Goal: Transaction & Acquisition: Purchase product/service

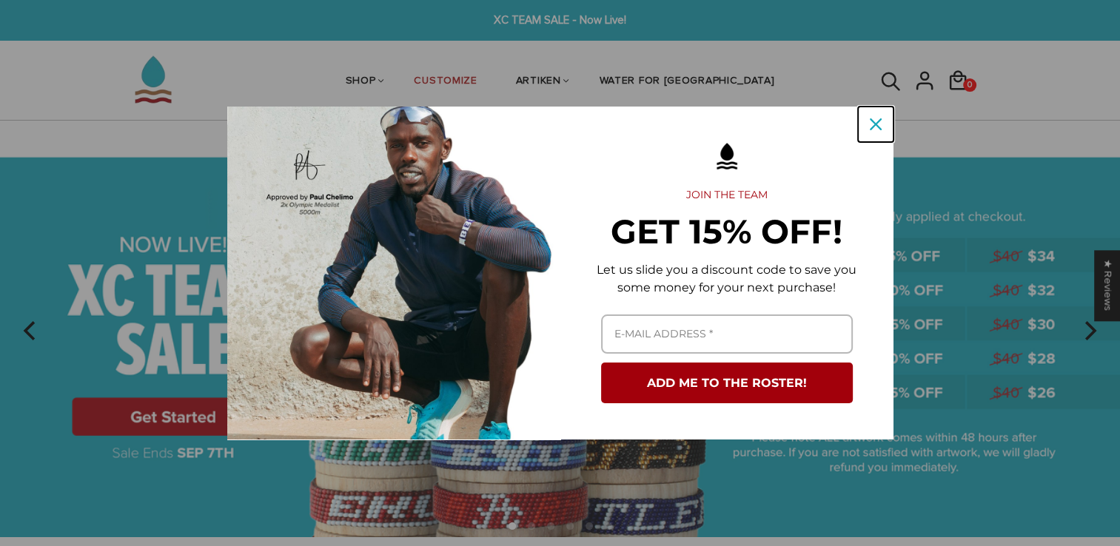
click at [550, 122] on div "Close" at bounding box center [876, 125] width 24 height 24
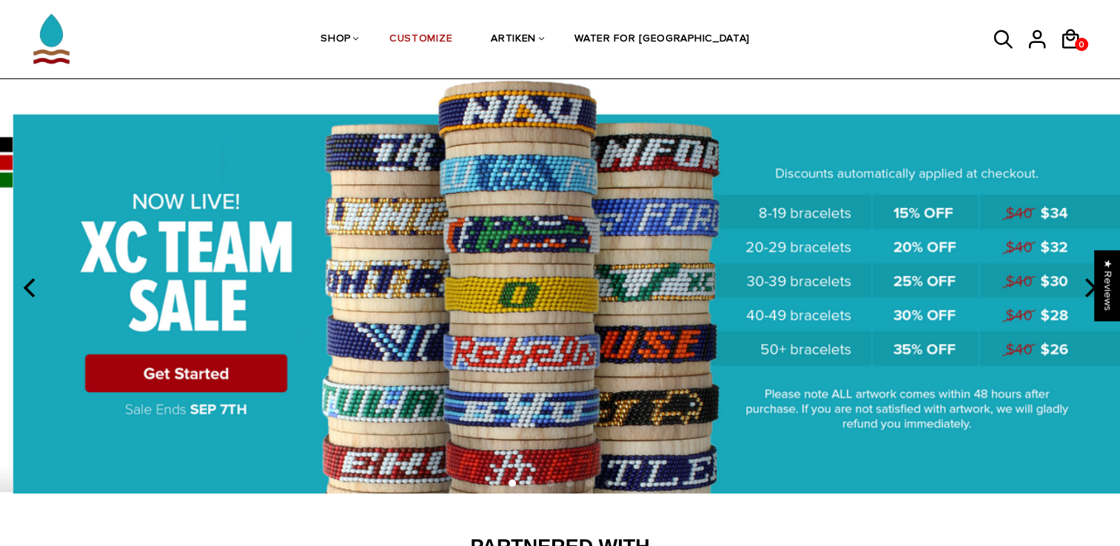
scroll to position [44, 0]
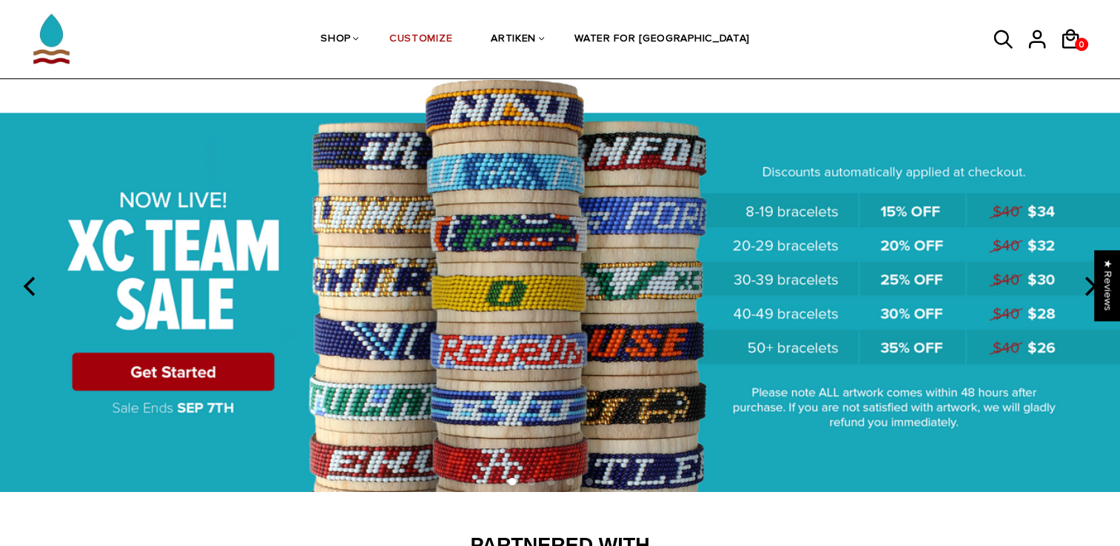
click at [149, 377] on img at bounding box center [560, 284] width 1120 height 417
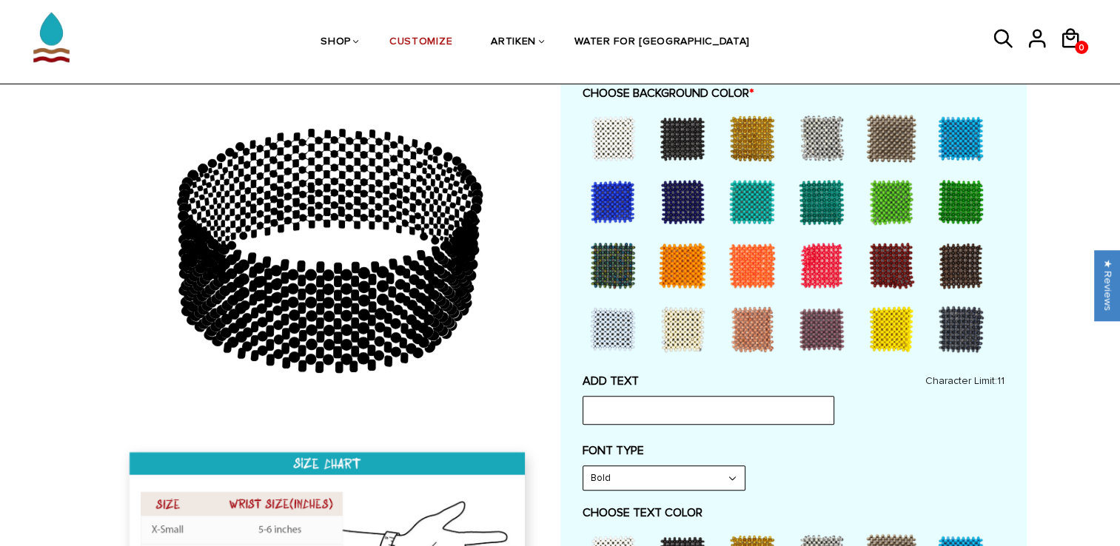
scroll to position [430, 0]
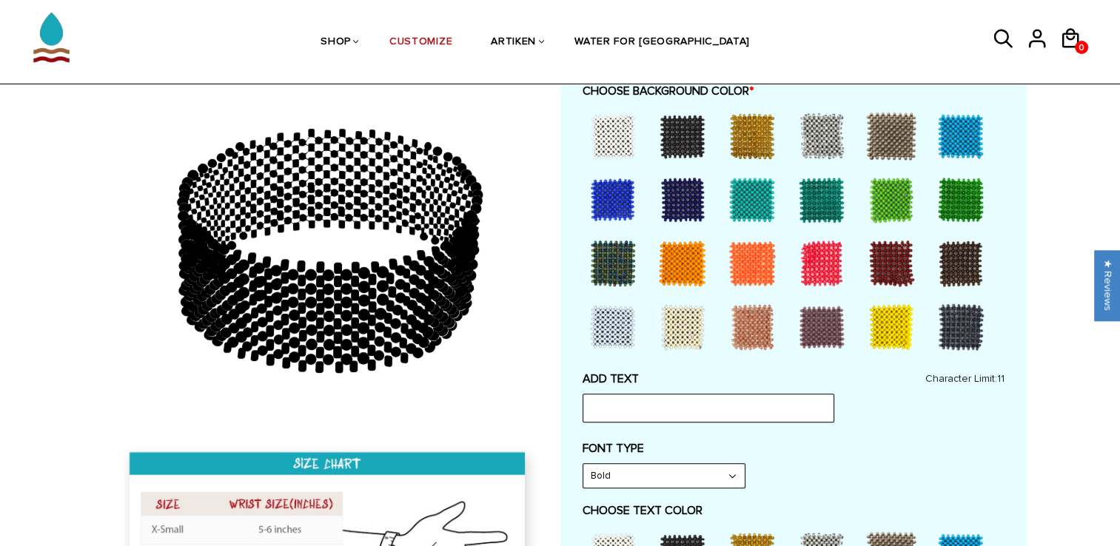
click at [691, 138] on div at bounding box center [682, 136] width 59 height 59
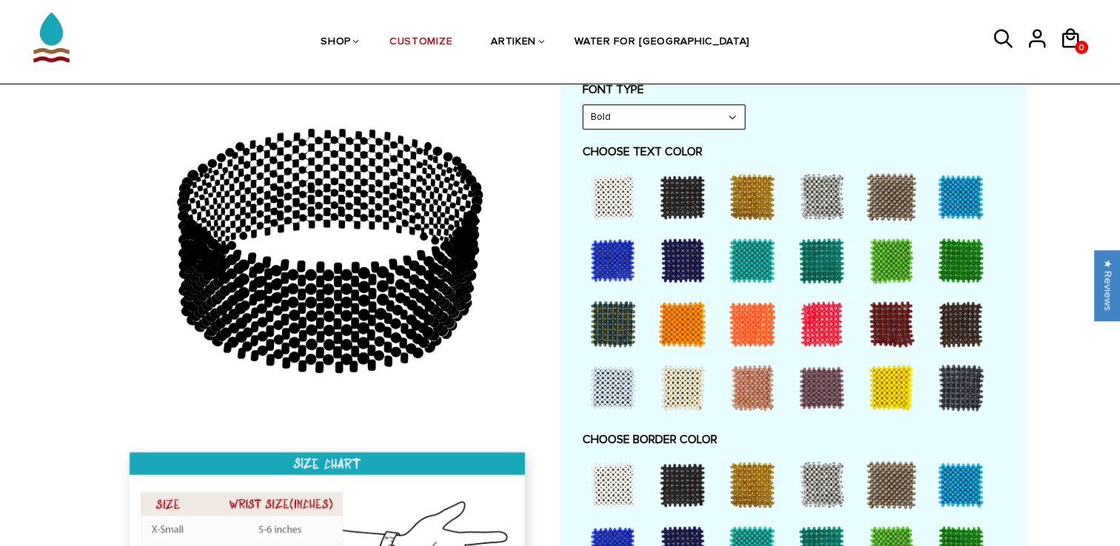
scroll to position [794, 0]
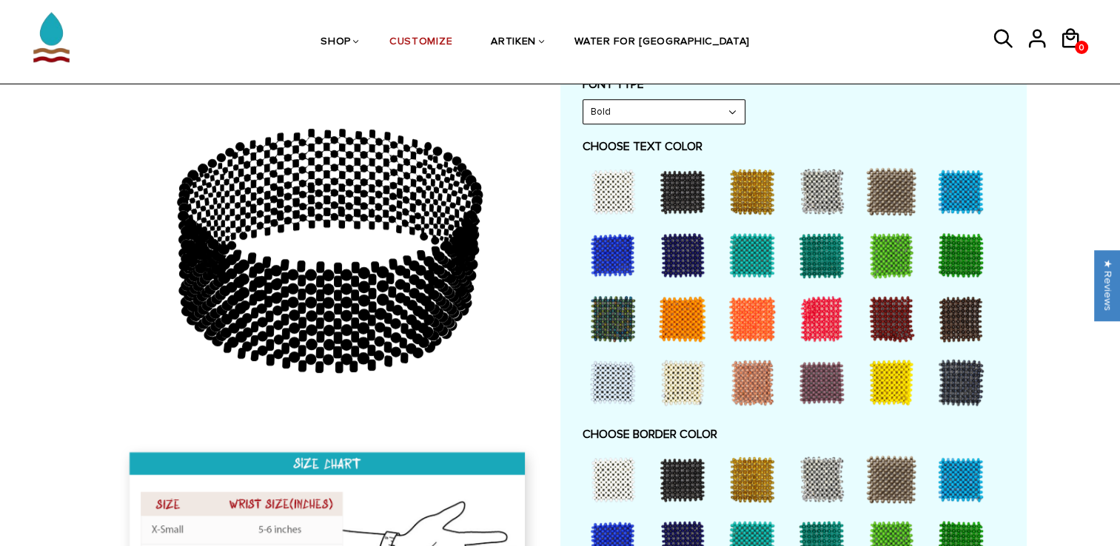
click at [684, 176] on div at bounding box center [682, 191] width 59 height 59
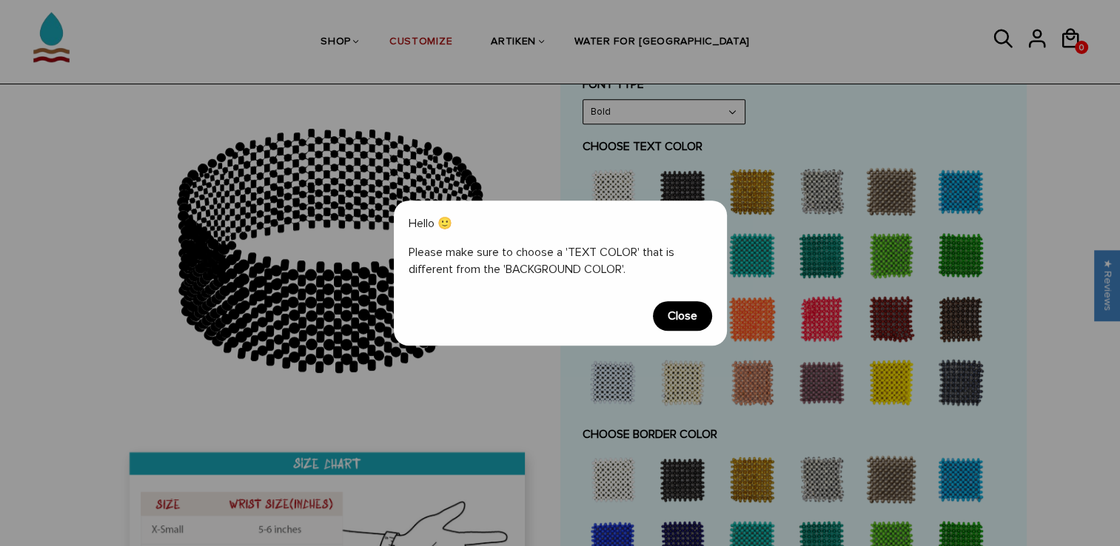
click at [683, 318] on span "Close" at bounding box center [682, 316] width 59 height 30
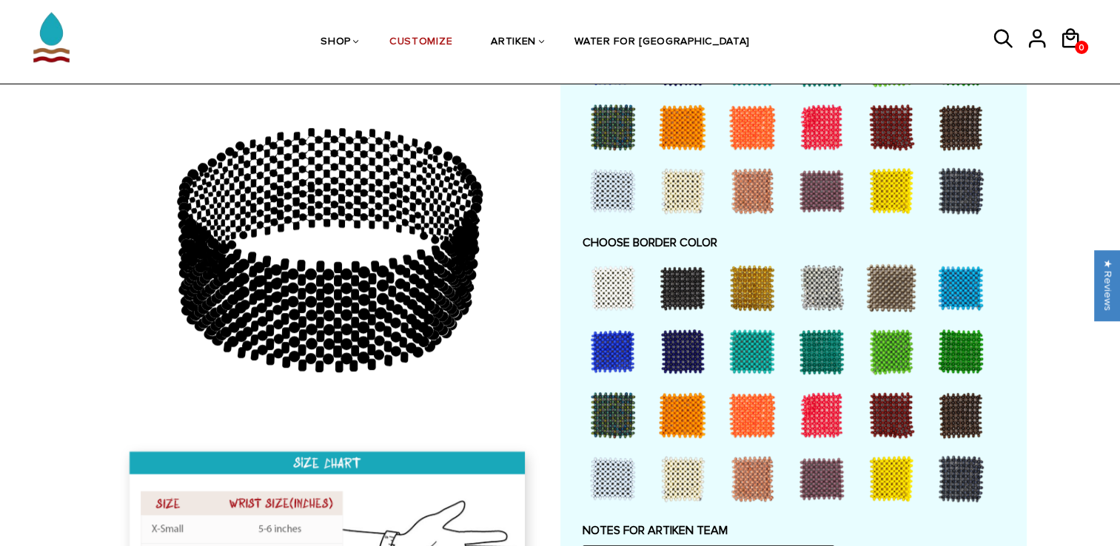
scroll to position [1002, 0]
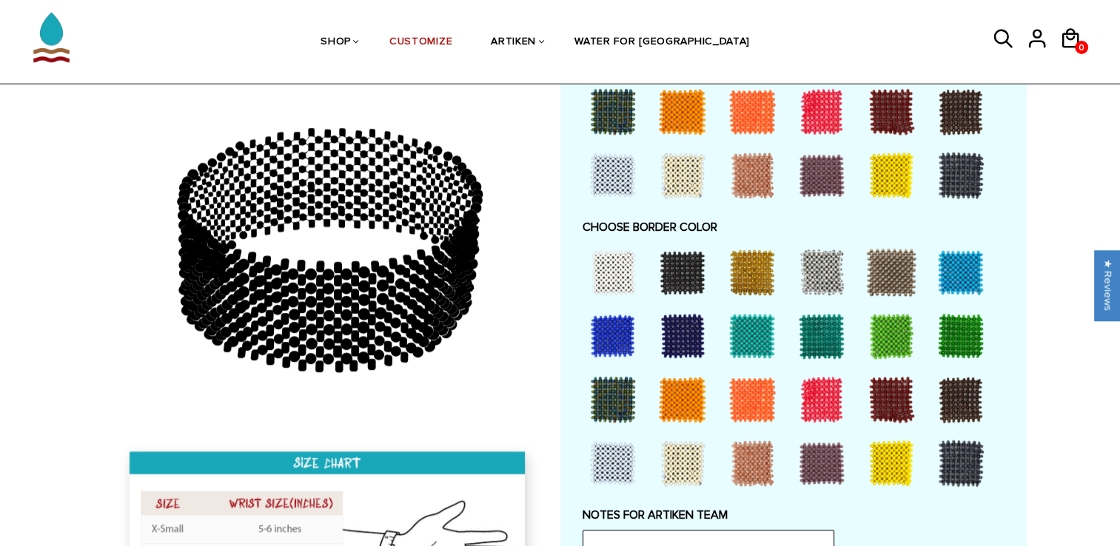
click at [685, 404] on div at bounding box center [682, 399] width 59 height 59
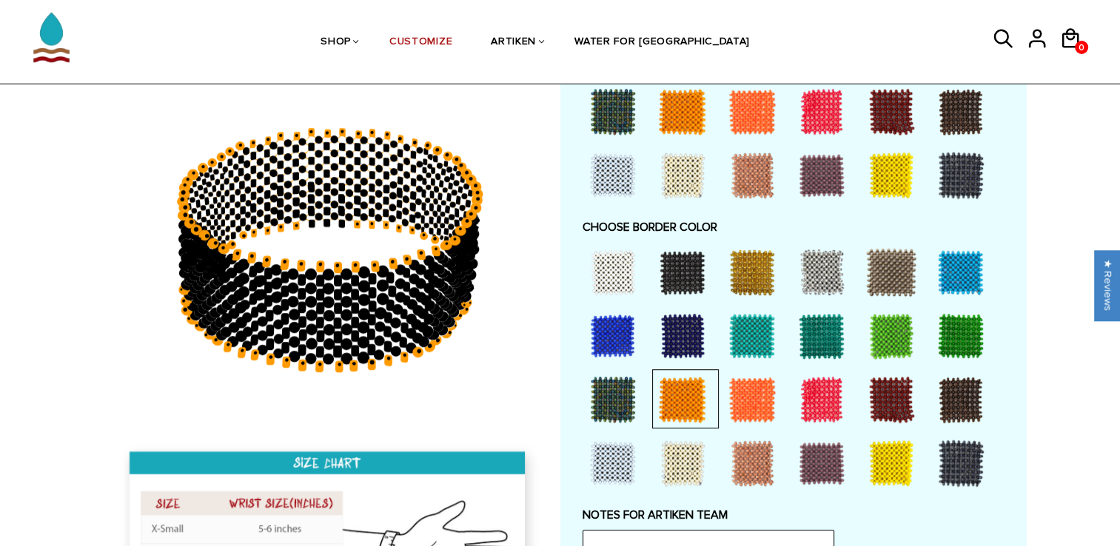
click at [678, 274] on div at bounding box center [682, 272] width 59 height 59
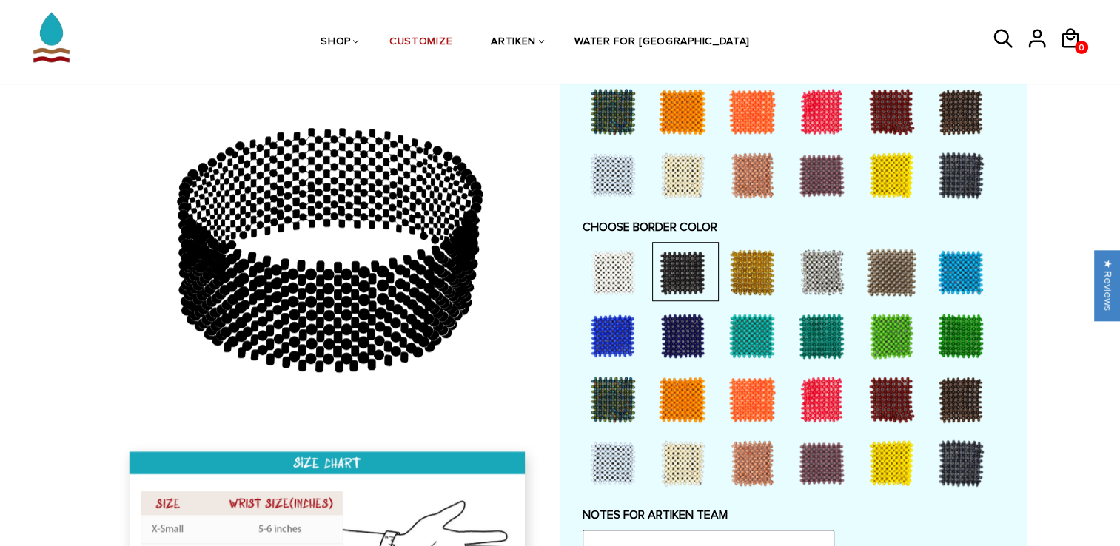
click at [683, 381] on div at bounding box center [682, 399] width 59 height 59
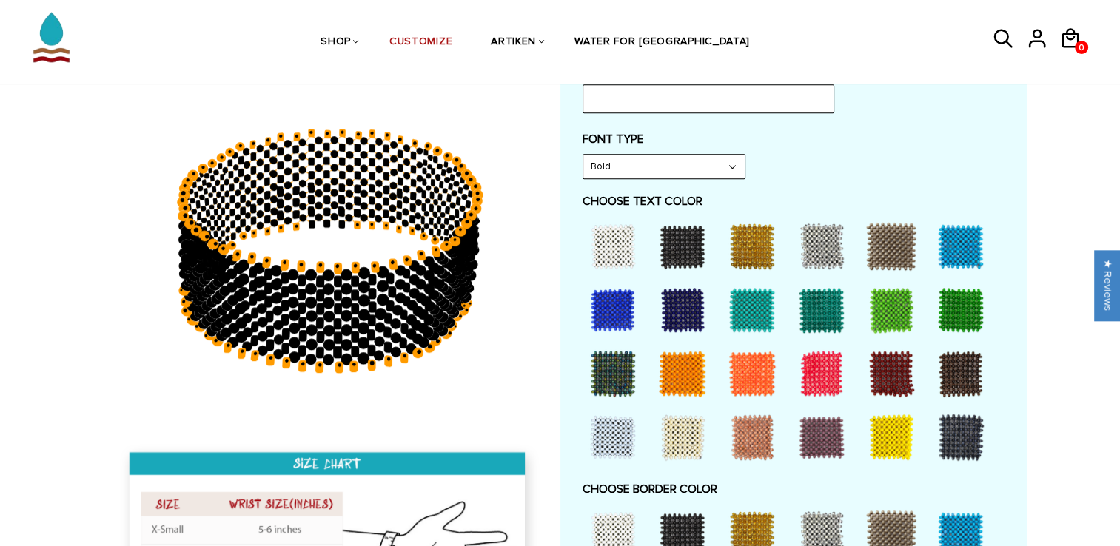
scroll to position [738, 0]
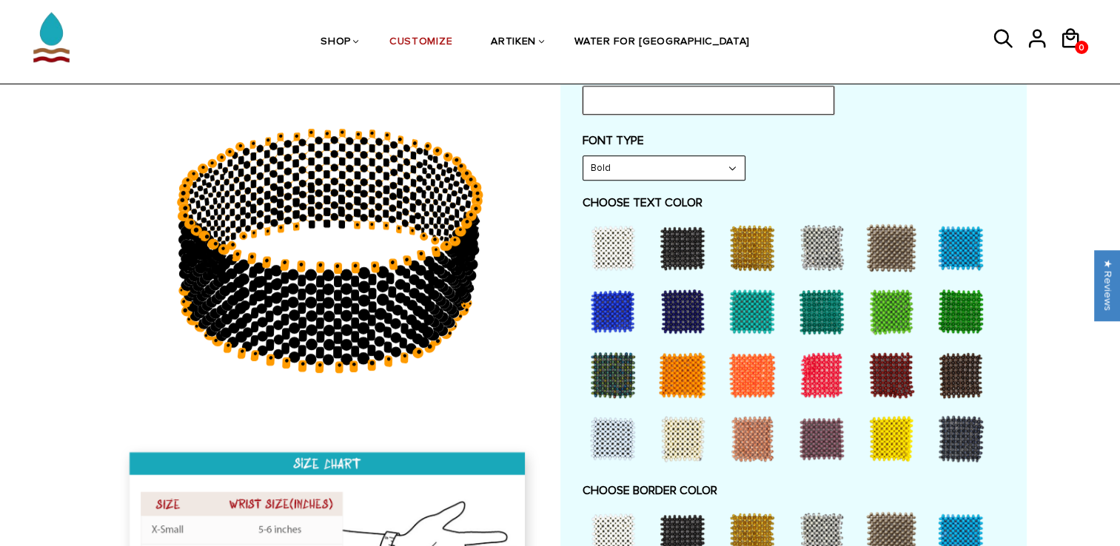
click at [606, 94] on input "text" at bounding box center [709, 100] width 252 height 28
type input "Oilers"
click at [674, 355] on div at bounding box center [682, 375] width 59 height 59
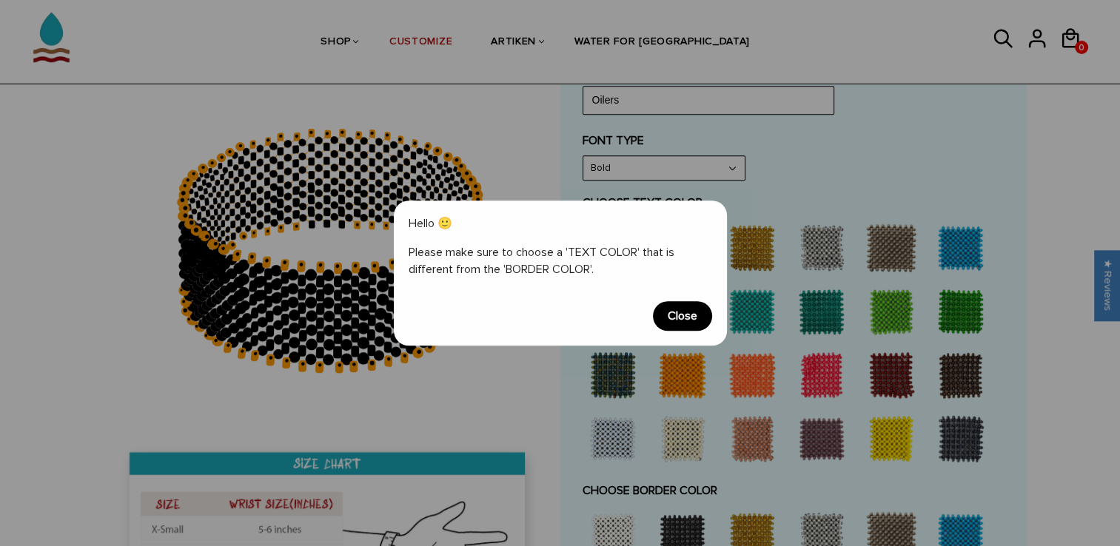
click at [688, 313] on span "Close" at bounding box center [682, 316] width 59 height 30
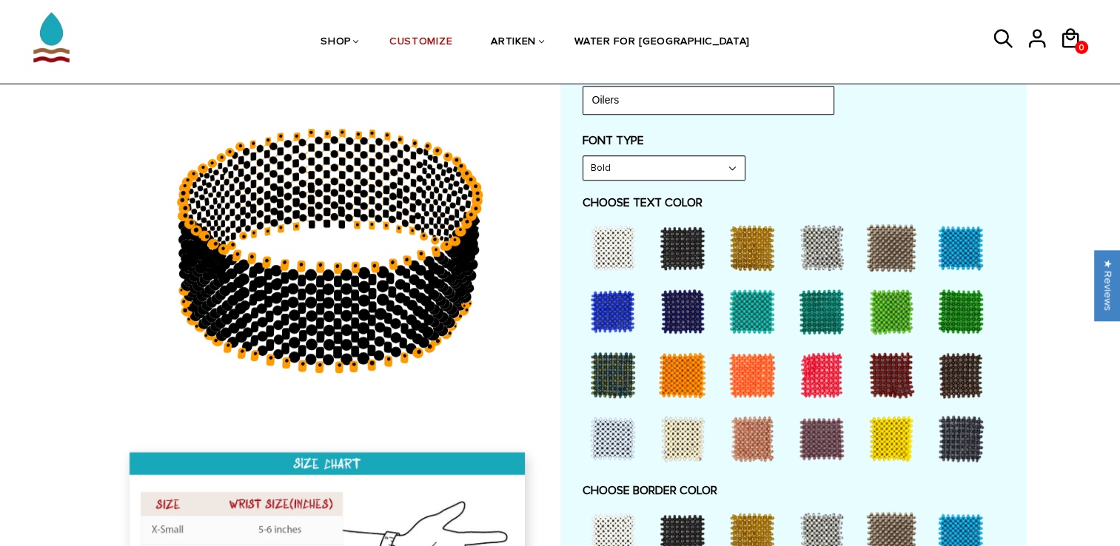
click at [684, 162] on select "Bold" at bounding box center [663, 168] width 161 height 24
click at [583, 156] on select "Bold" at bounding box center [663, 168] width 161 height 24
click at [672, 380] on div at bounding box center [682, 375] width 59 height 59
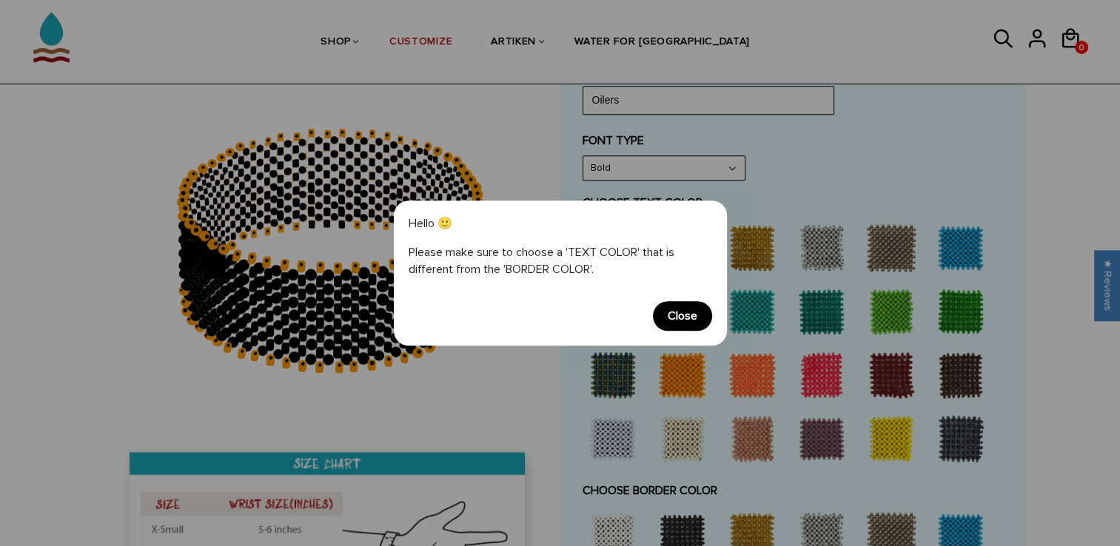
click at [689, 324] on span "Close" at bounding box center [682, 316] width 59 height 30
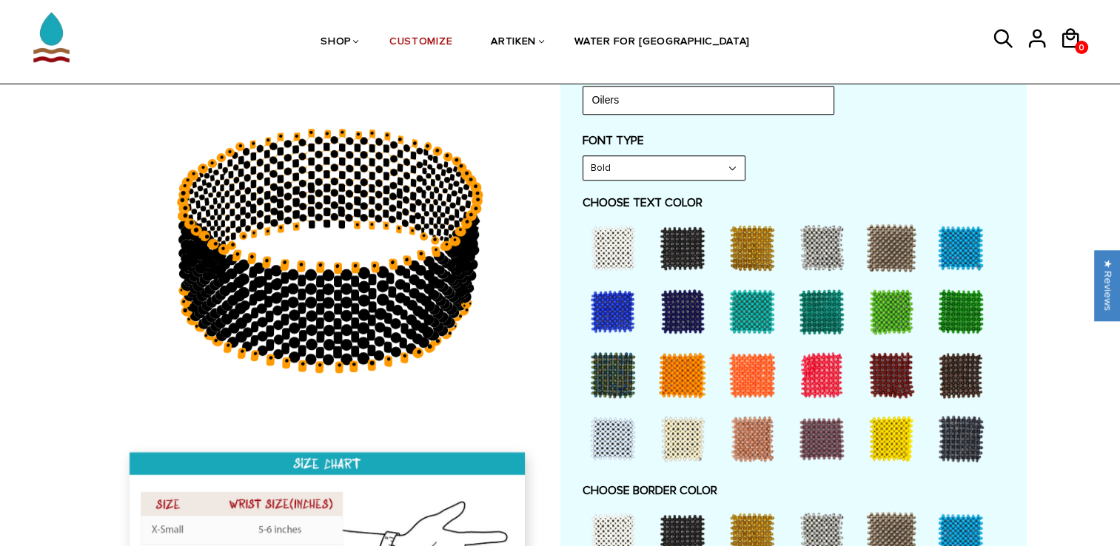
click at [599, 247] on div at bounding box center [612, 247] width 59 height 59
click at [610, 238] on div at bounding box center [612, 247] width 59 height 59
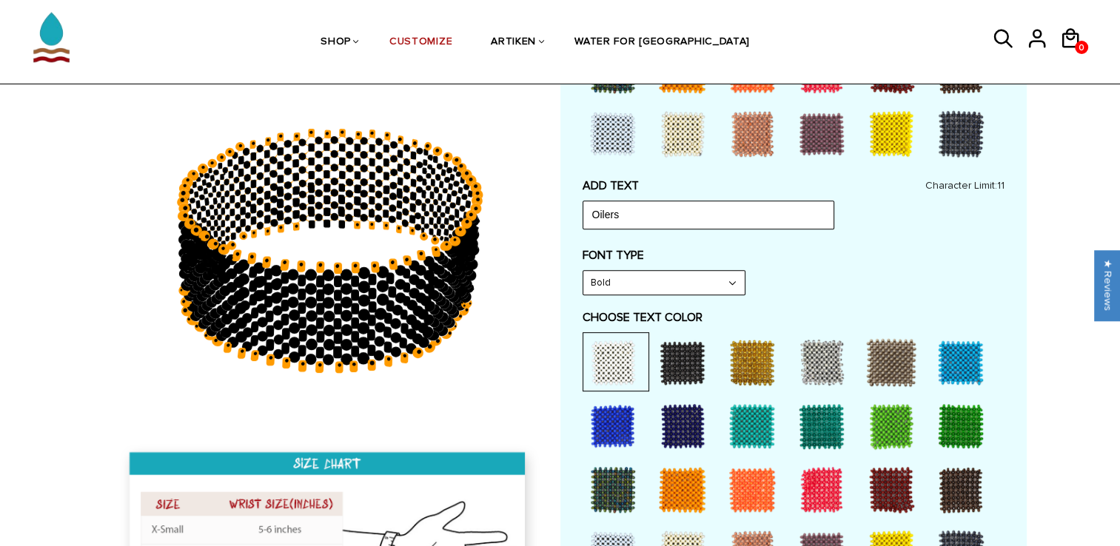
scroll to position [616, 0]
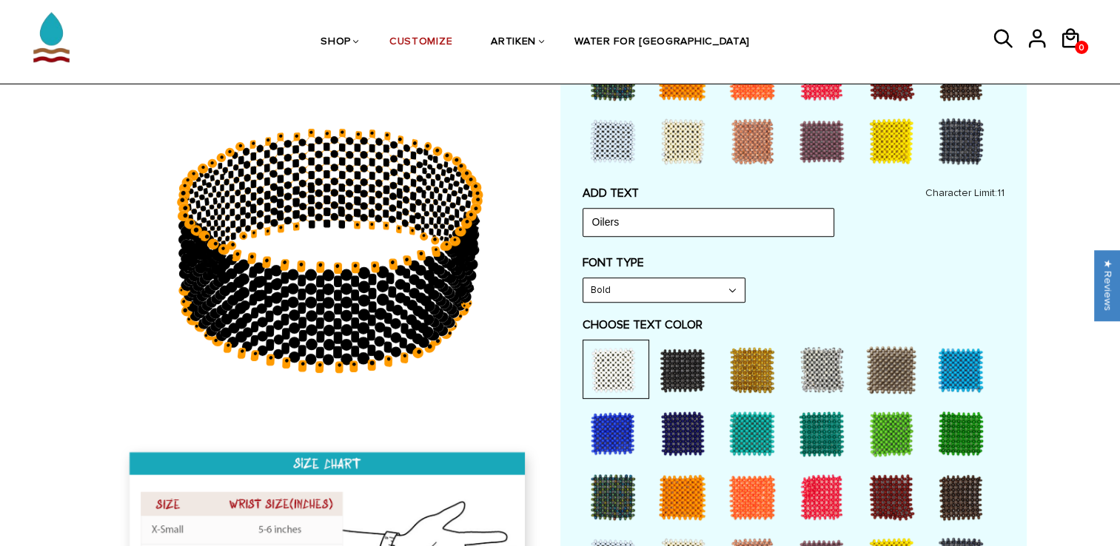
click at [683, 288] on select "Bold" at bounding box center [663, 290] width 161 height 24
click at [583, 278] on select "Bold" at bounding box center [663, 290] width 161 height 24
click at [709, 211] on input "Oilers" at bounding box center [709, 222] width 252 height 28
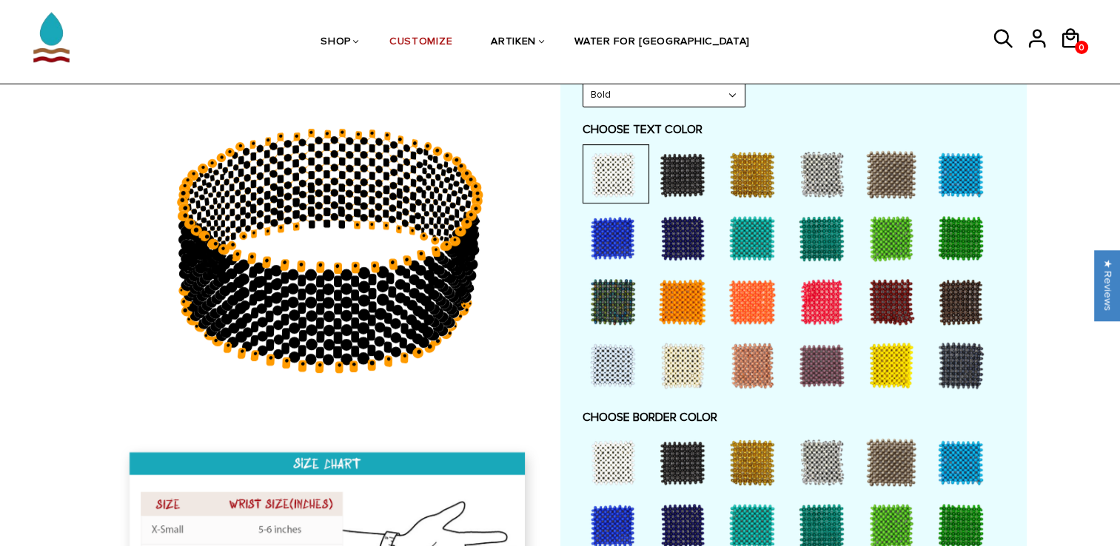
scroll to position [857, 0]
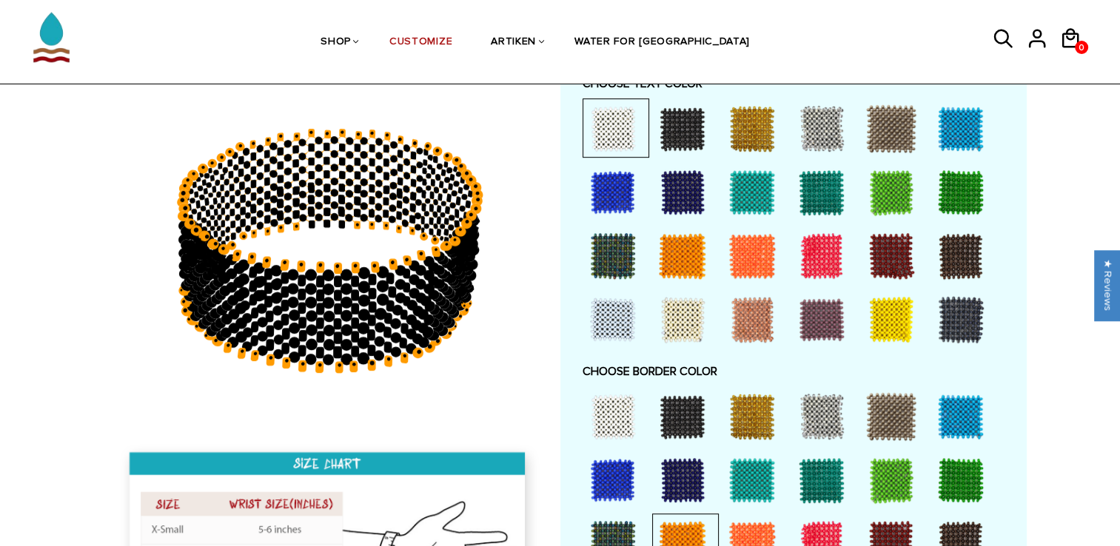
click at [667, 241] on div at bounding box center [682, 256] width 59 height 59
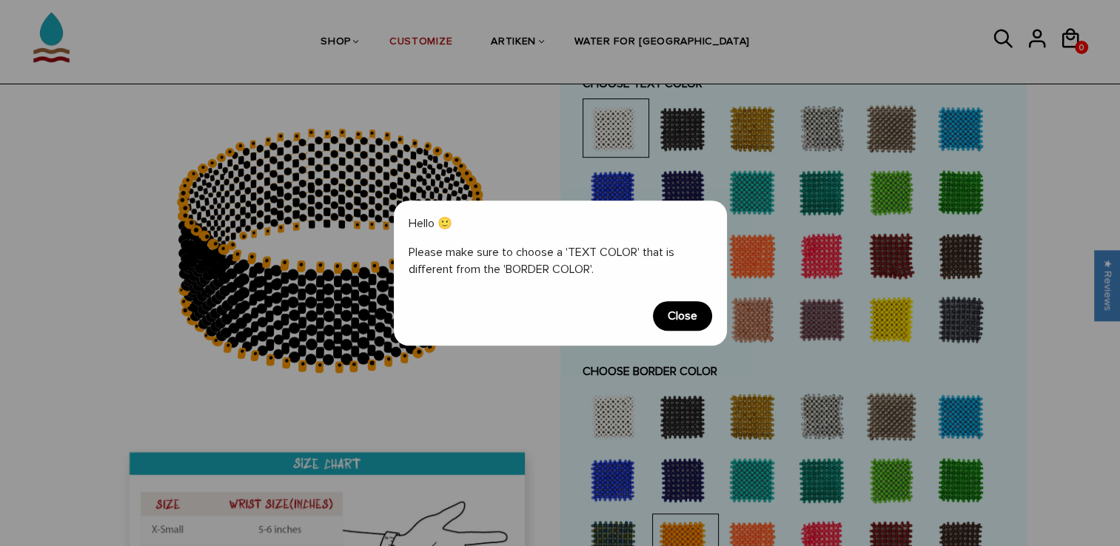
click at [674, 318] on span "Close" at bounding box center [682, 316] width 59 height 30
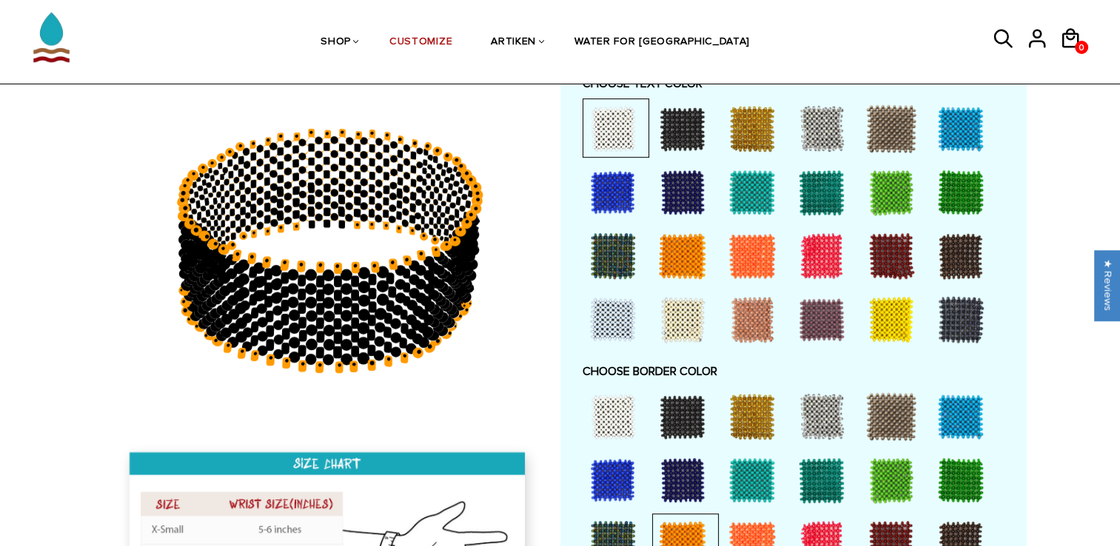
click at [609, 414] on div at bounding box center [612, 416] width 59 height 59
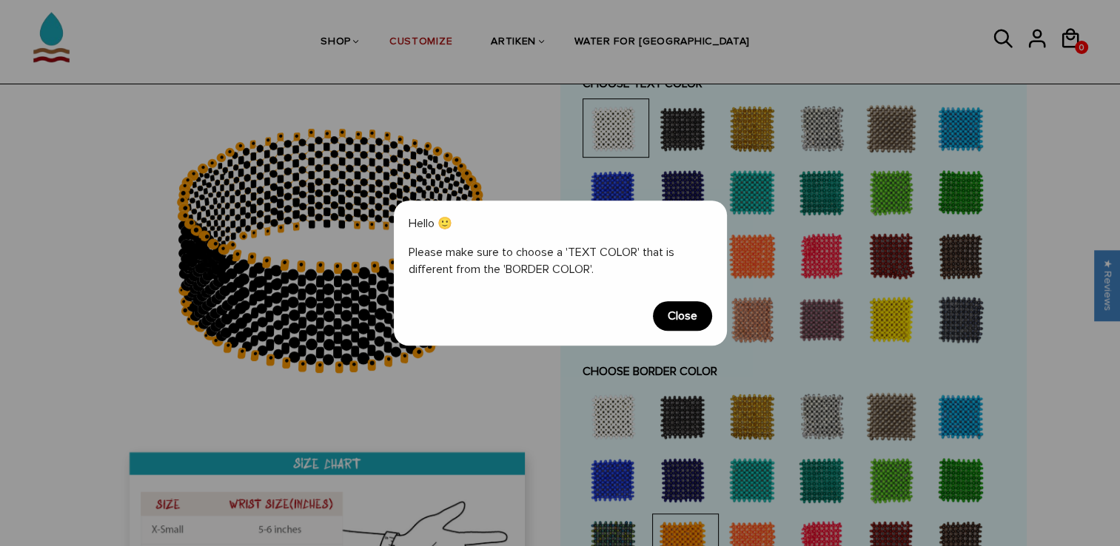
click at [678, 315] on span "Close" at bounding box center [682, 316] width 59 height 30
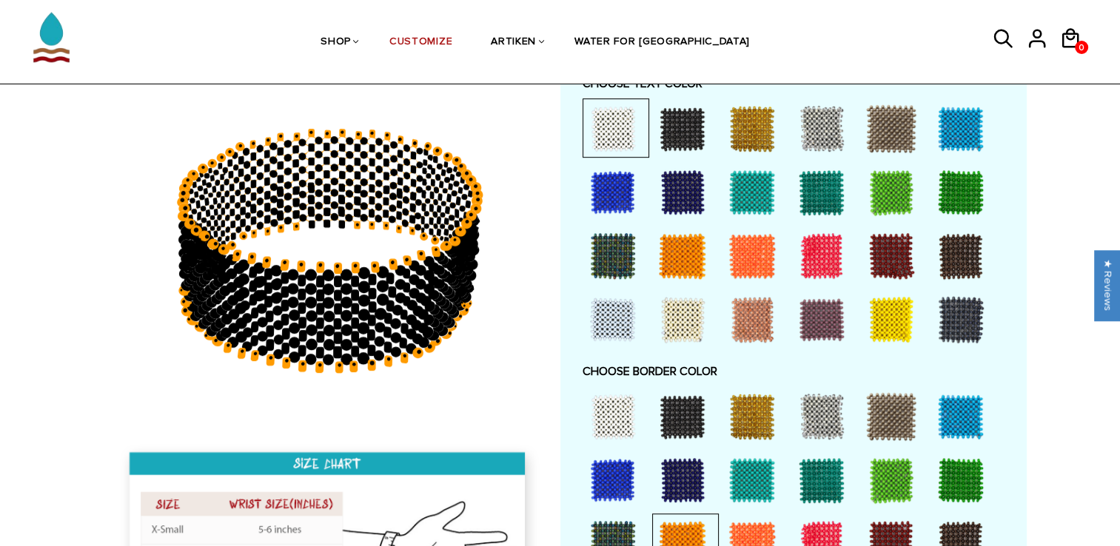
click at [666, 423] on div at bounding box center [682, 416] width 59 height 59
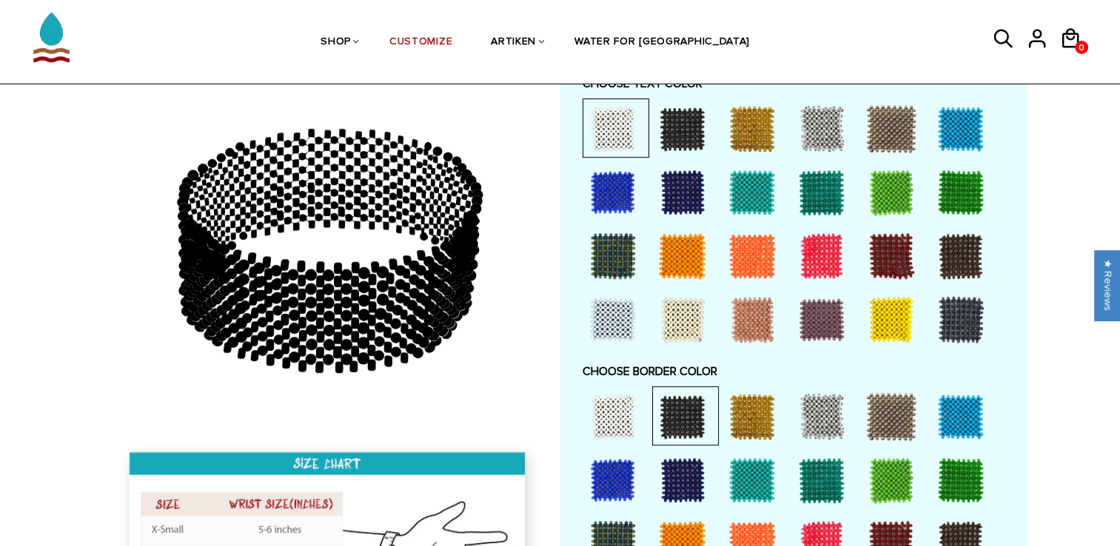
click at [606, 419] on div at bounding box center [612, 416] width 59 height 59
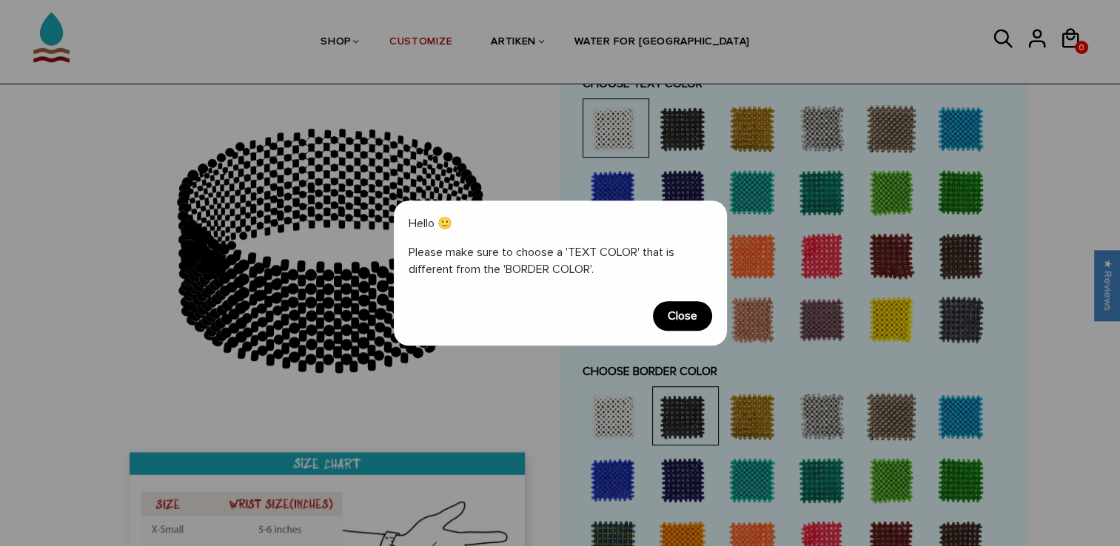
click at [678, 315] on span "Close" at bounding box center [682, 316] width 59 height 30
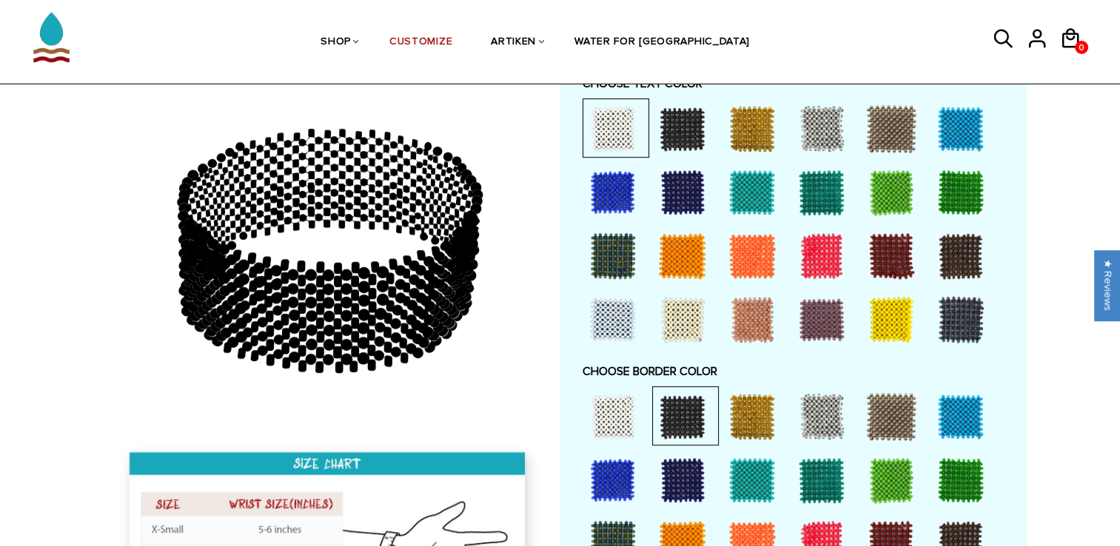
click at [687, 265] on div at bounding box center [682, 256] width 59 height 59
click at [626, 401] on div at bounding box center [612, 416] width 59 height 59
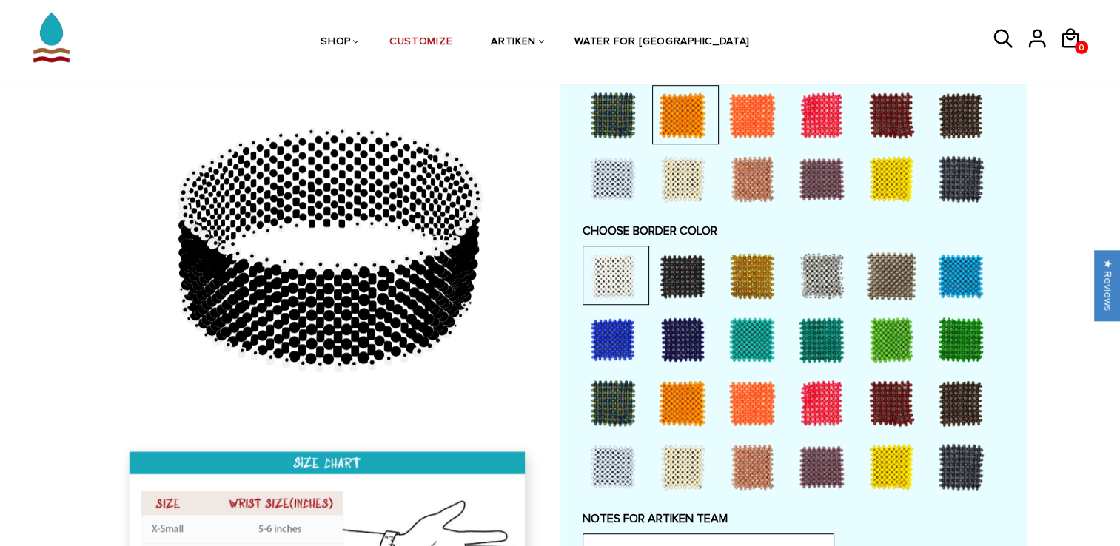
scroll to position [977, 0]
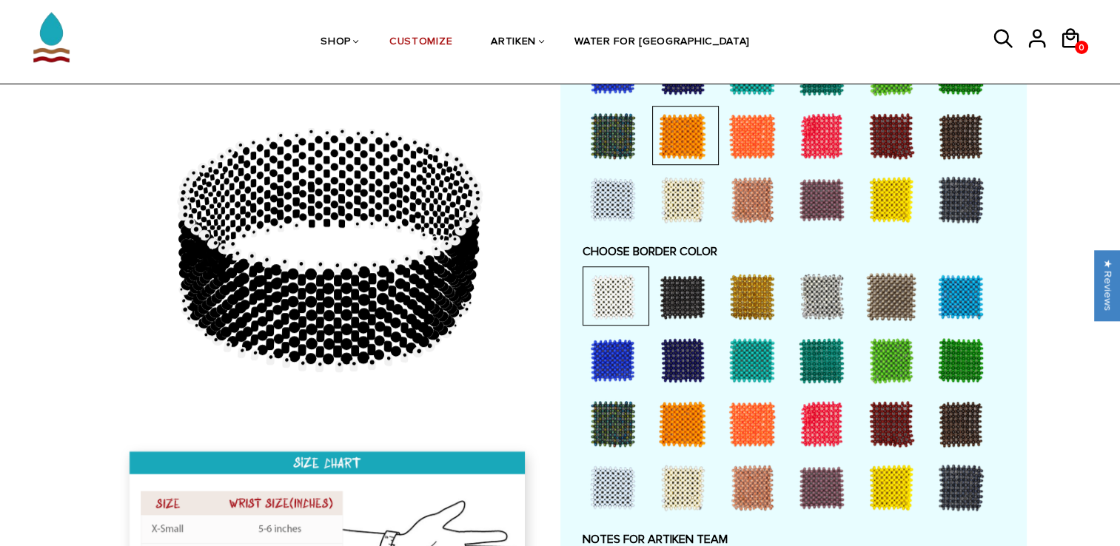
click at [957, 302] on div at bounding box center [960, 296] width 59 height 59
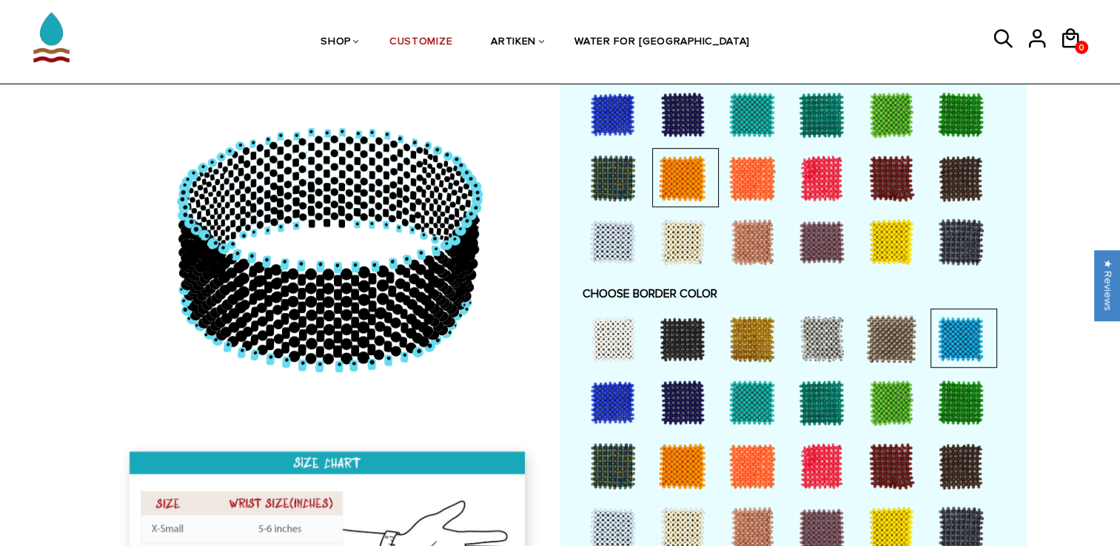
scroll to position [937, 0]
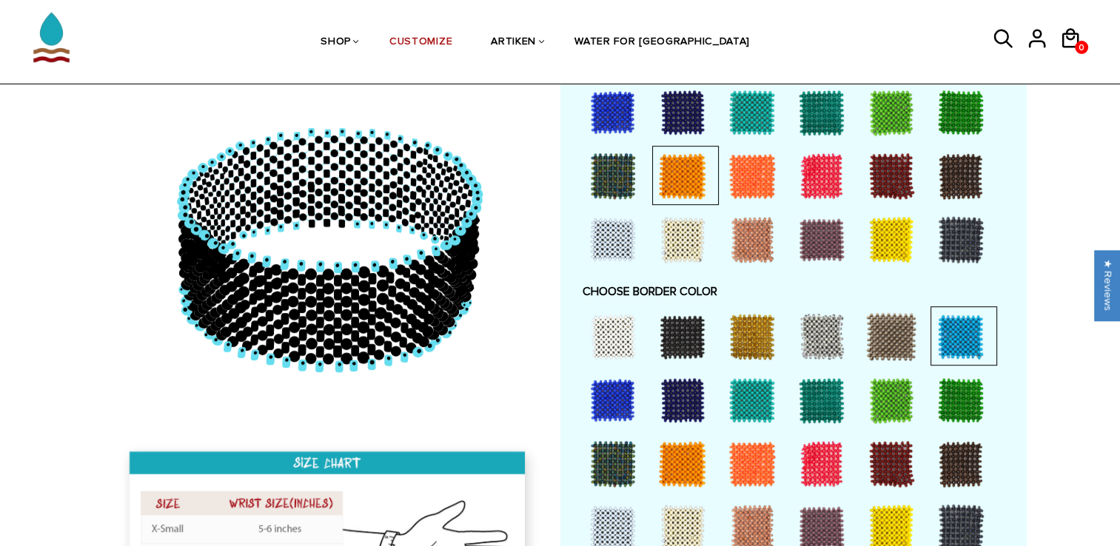
click at [616, 333] on div at bounding box center [612, 336] width 59 height 59
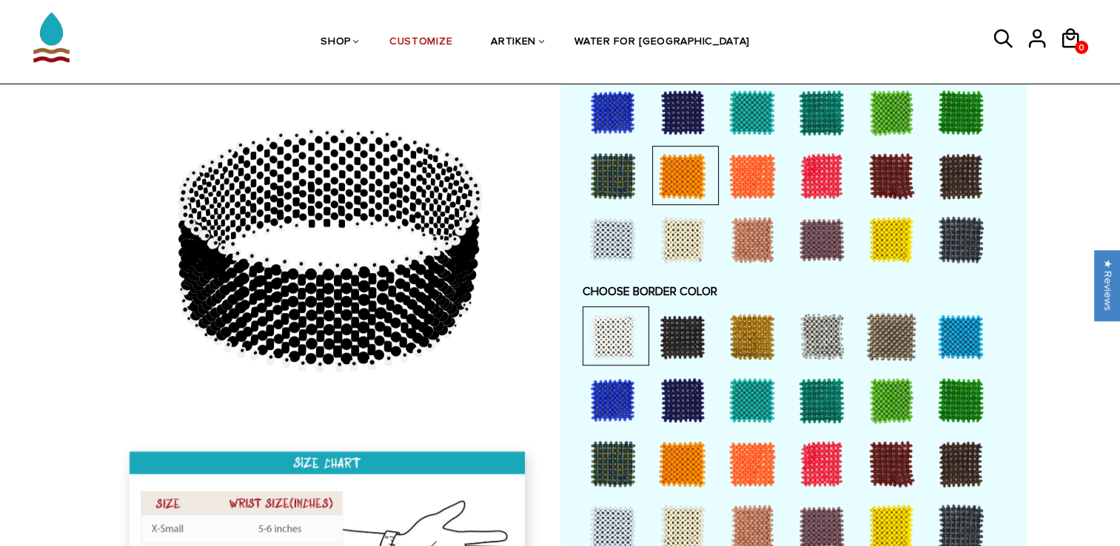
click at [672, 329] on div at bounding box center [682, 336] width 59 height 59
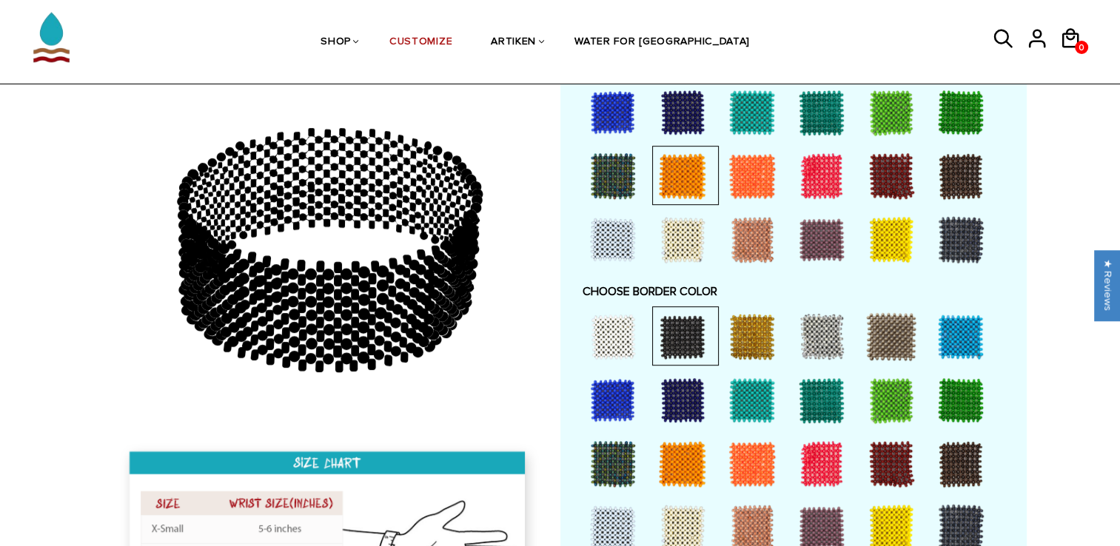
click at [593, 322] on div at bounding box center [612, 336] width 59 height 59
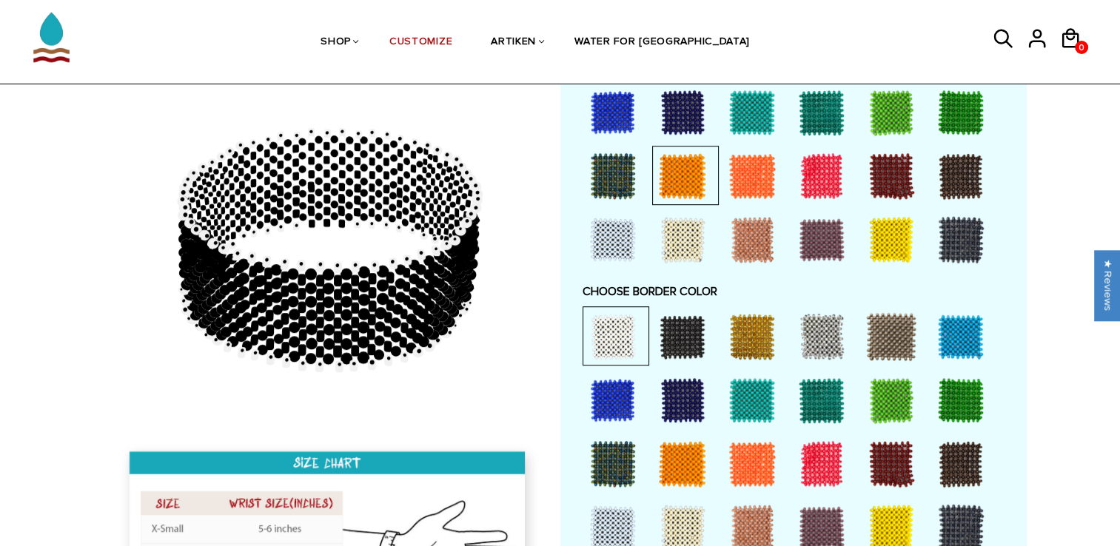
click at [657, 327] on div at bounding box center [682, 336] width 59 height 59
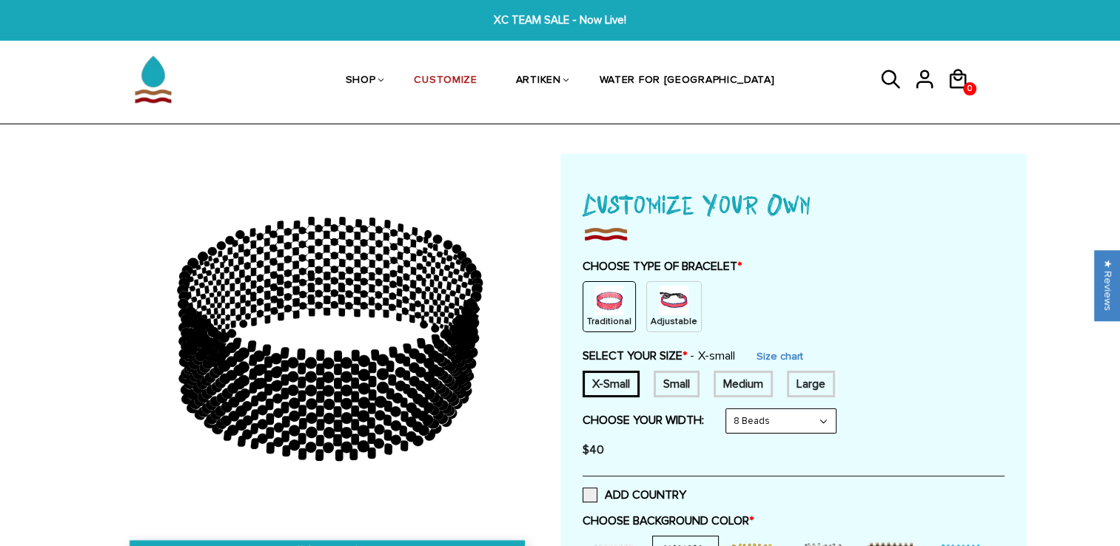
scroll to position [121, 0]
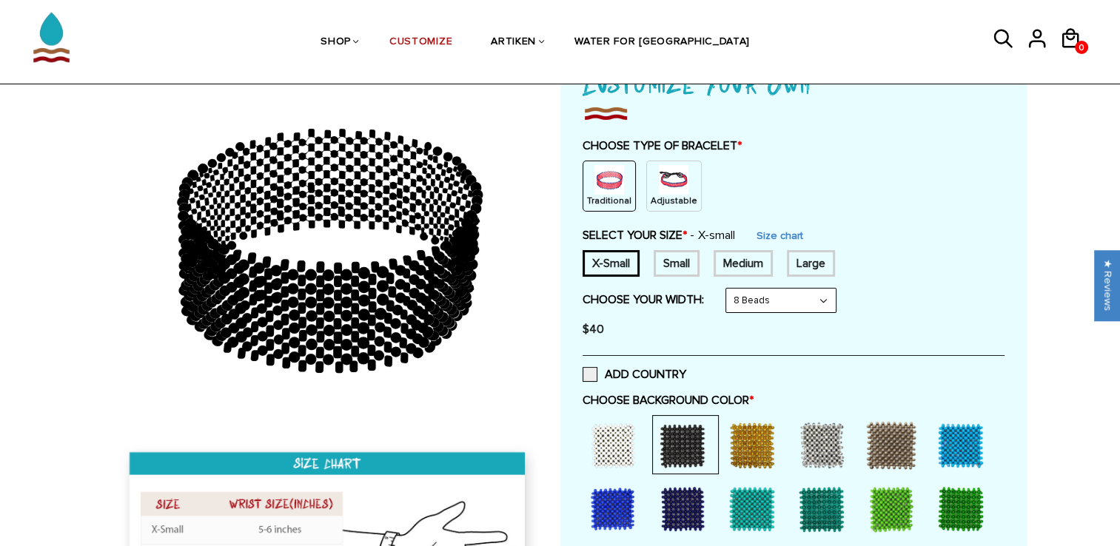
click at [823, 298] on select "8 Beads 6 Beads 10 Beads" at bounding box center [781, 301] width 110 height 24
select select "6-beads"
click at [729, 289] on select "8 Beads 6 Beads 10 Beads" at bounding box center [781, 301] width 110 height 24
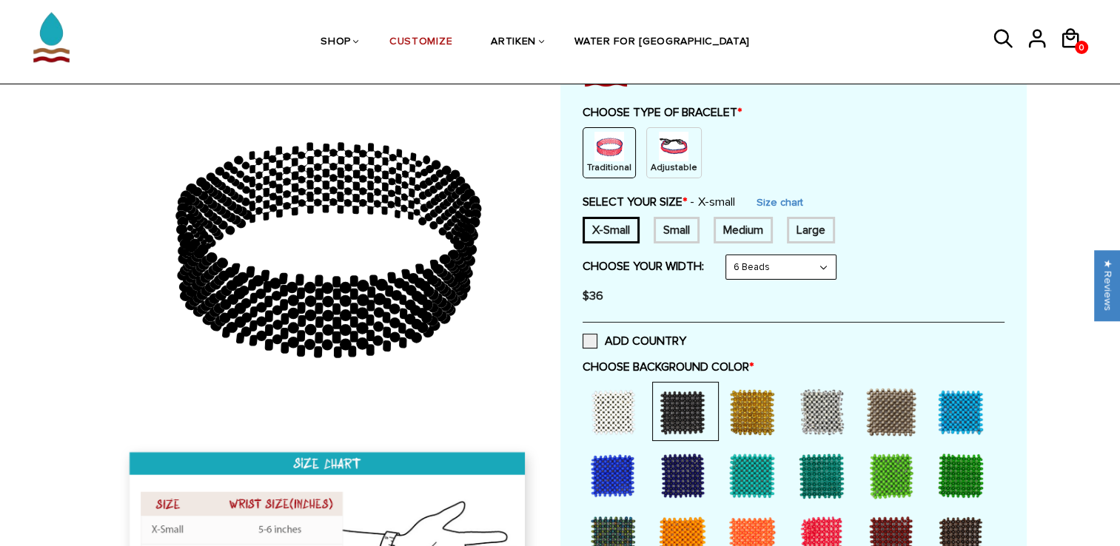
scroll to position [0, 0]
